Goal: Transaction & Acquisition: Purchase product/service

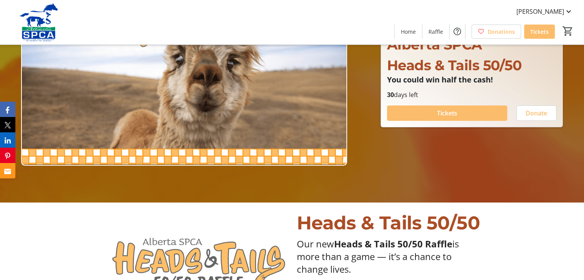
scroll to position [77, 0]
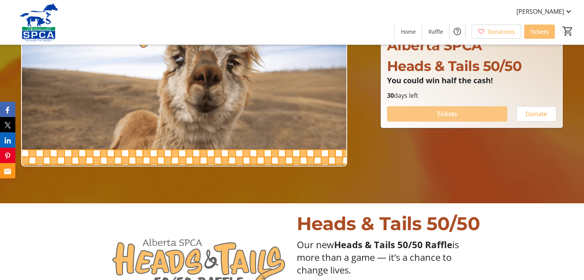
click at [430, 109] on span at bounding box center [447, 114] width 120 height 18
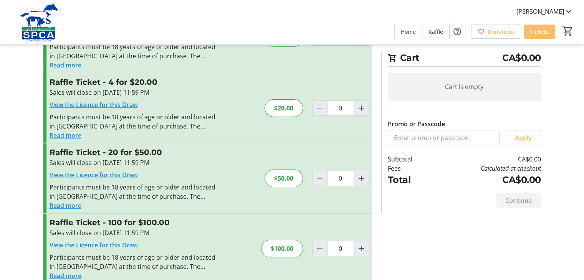
scroll to position [73, 0]
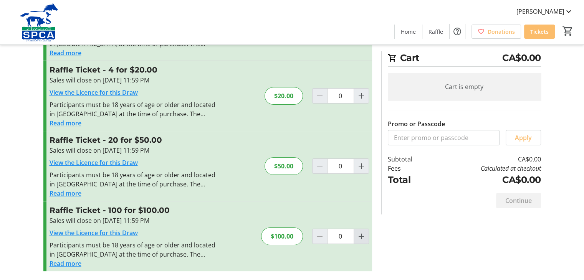
click at [363, 236] on mat-icon "Increment by one" at bounding box center [361, 236] width 9 height 9
type input "1"
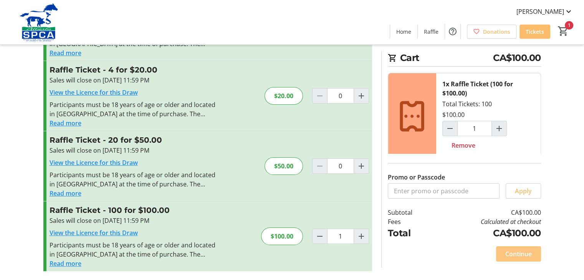
click at [511, 251] on span "Continue" at bounding box center [518, 254] width 27 height 9
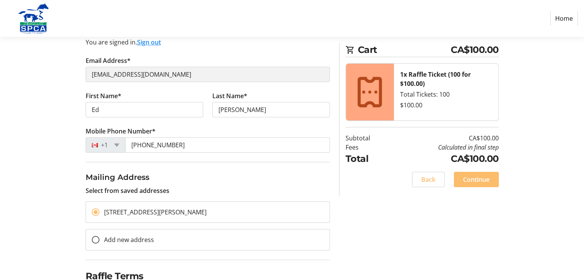
scroll to position [113, 0]
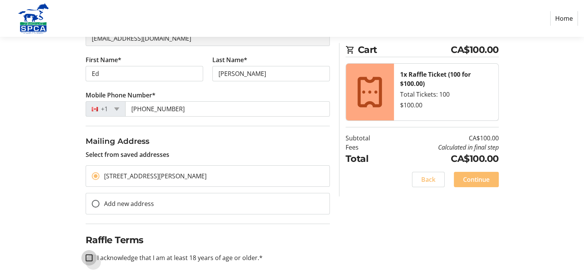
click at [89, 257] on input "I acknowledge that I am at least 18 years of age or older.*" at bounding box center [89, 258] width 7 height 7
checkbox input "true"
click at [475, 175] on span "Continue" at bounding box center [476, 179] width 27 height 9
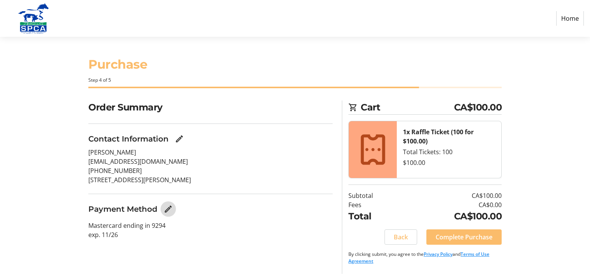
click at [165, 208] on mat-icon "Edit Payment Method" at bounding box center [168, 209] width 9 height 9
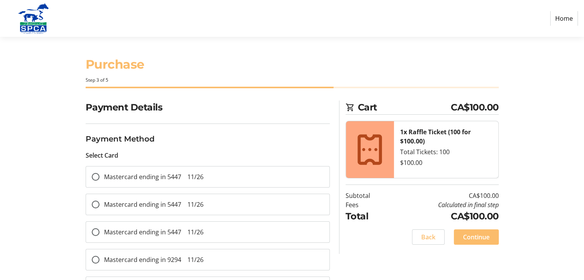
click at [163, 174] on span "Mastercard ending in 5447 11/26" at bounding box center [153, 177] width 99 height 8
click at [99, 174] on input "Mastercard ending in 5447 11/26" at bounding box center [96, 177] width 8 height 8
radio input "true"
click at [481, 231] on span at bounding box center [476, 237] width 45 height 18
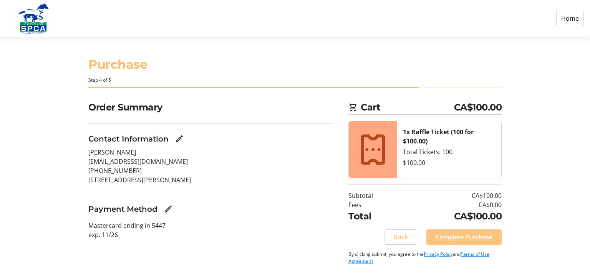
click at [465, 233] on span "Complete Purchase" at bounding box center [464, 237] width 57 height 9
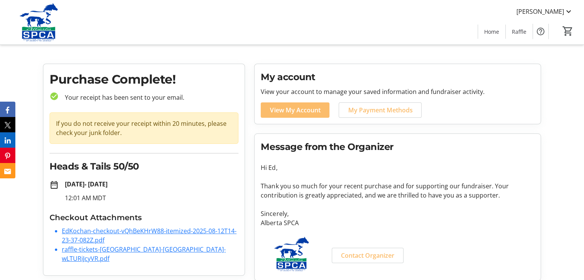
scroll to position [13, 0]
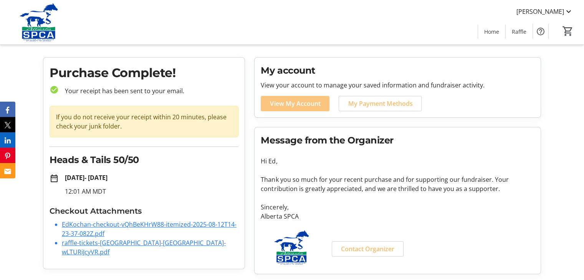
click at [306, 101] on span "View My Account" at bounding box center [295, 103] width 50 height 9
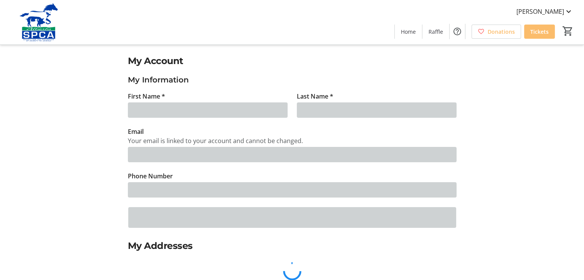
type input "Ed"
type input "[PERSON_NAME]"
type input "[EMAIL_ADDRESS][DOMAIN_NAME]"
type input "[PHONE_NUMBER]"
